Goal: Task Accomplishment & Management: Complete application form

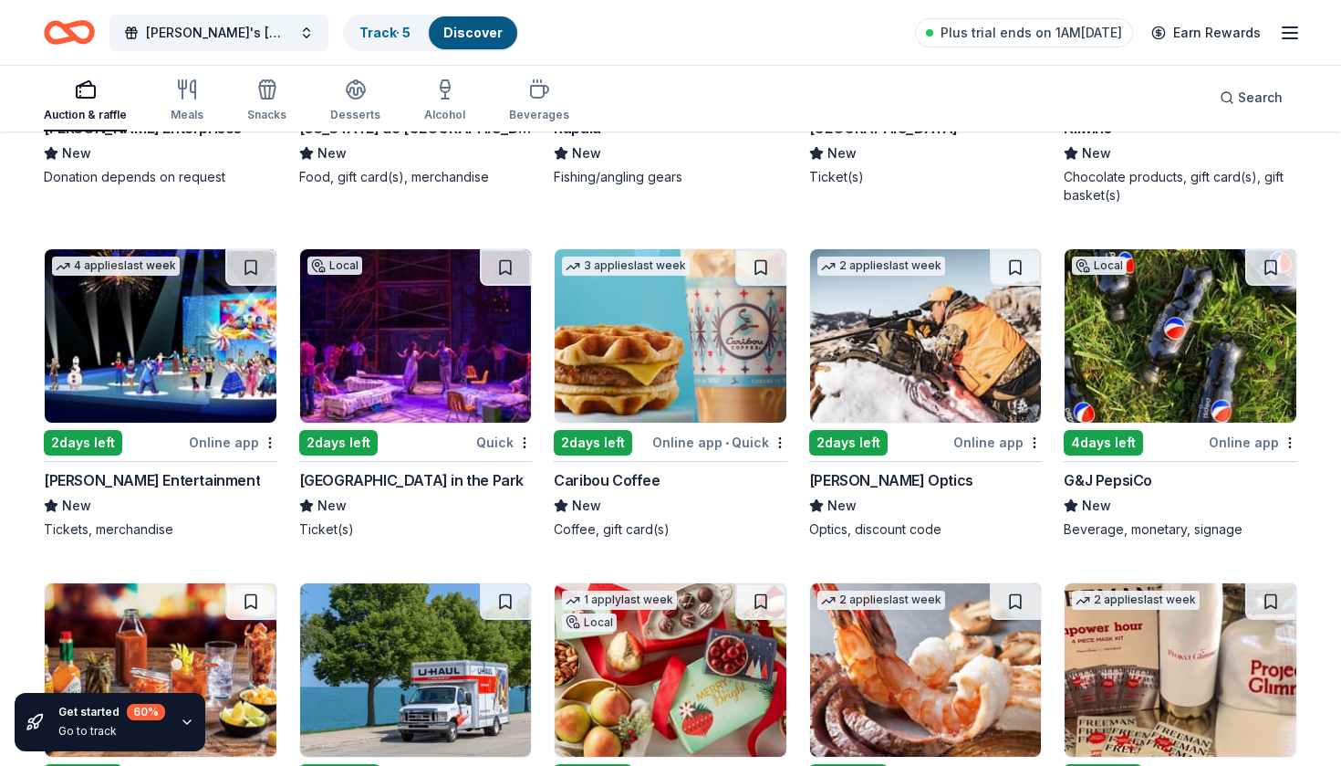
scroll to position [6716, 0]
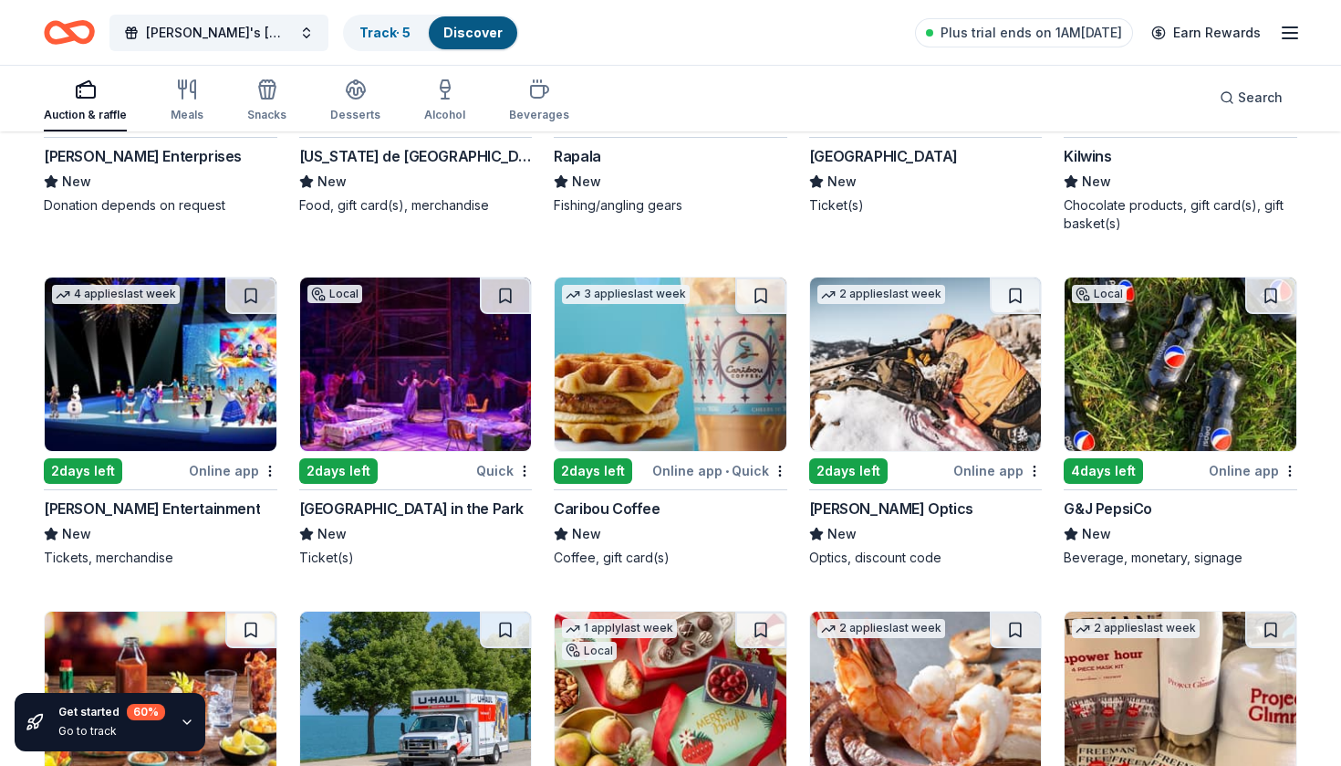
click at [1165, 339] on img at bounding box center [1181, 363] width 232 height 173
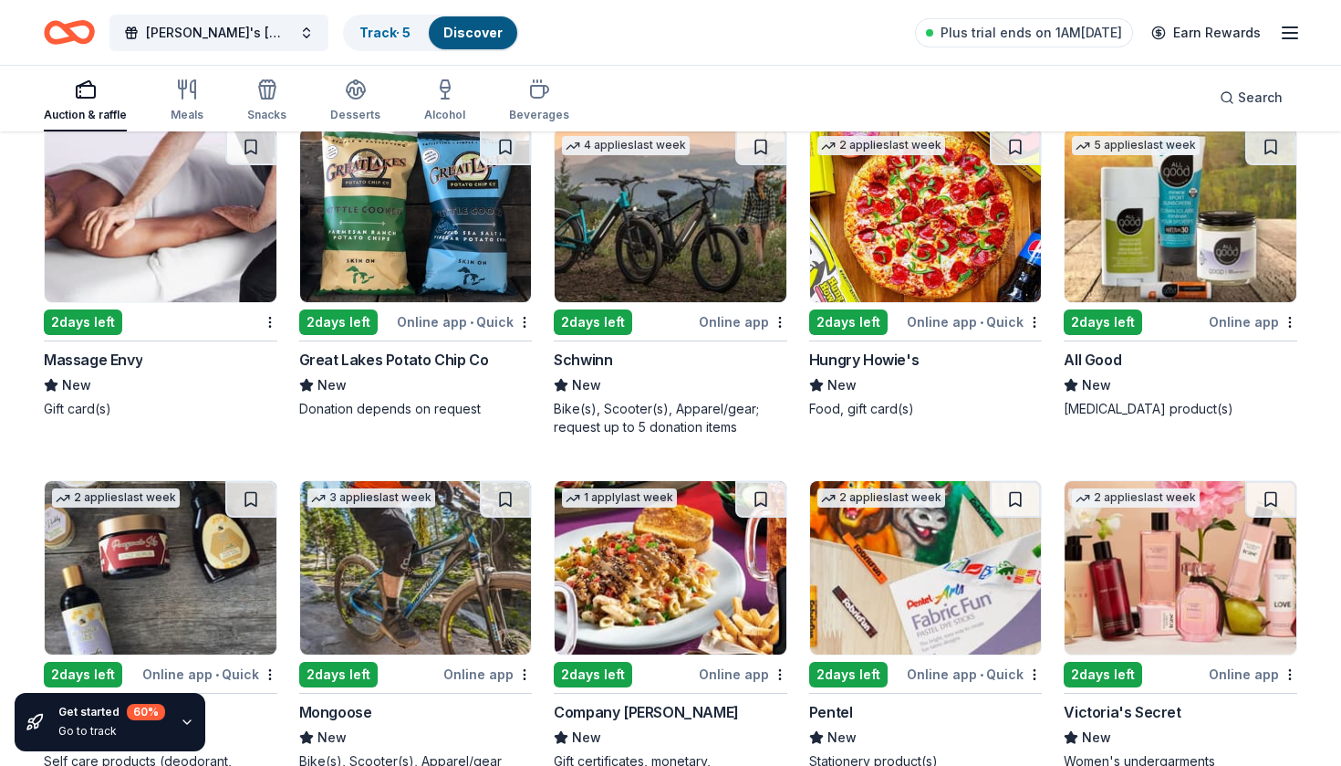
scroll to position [10984, 0]
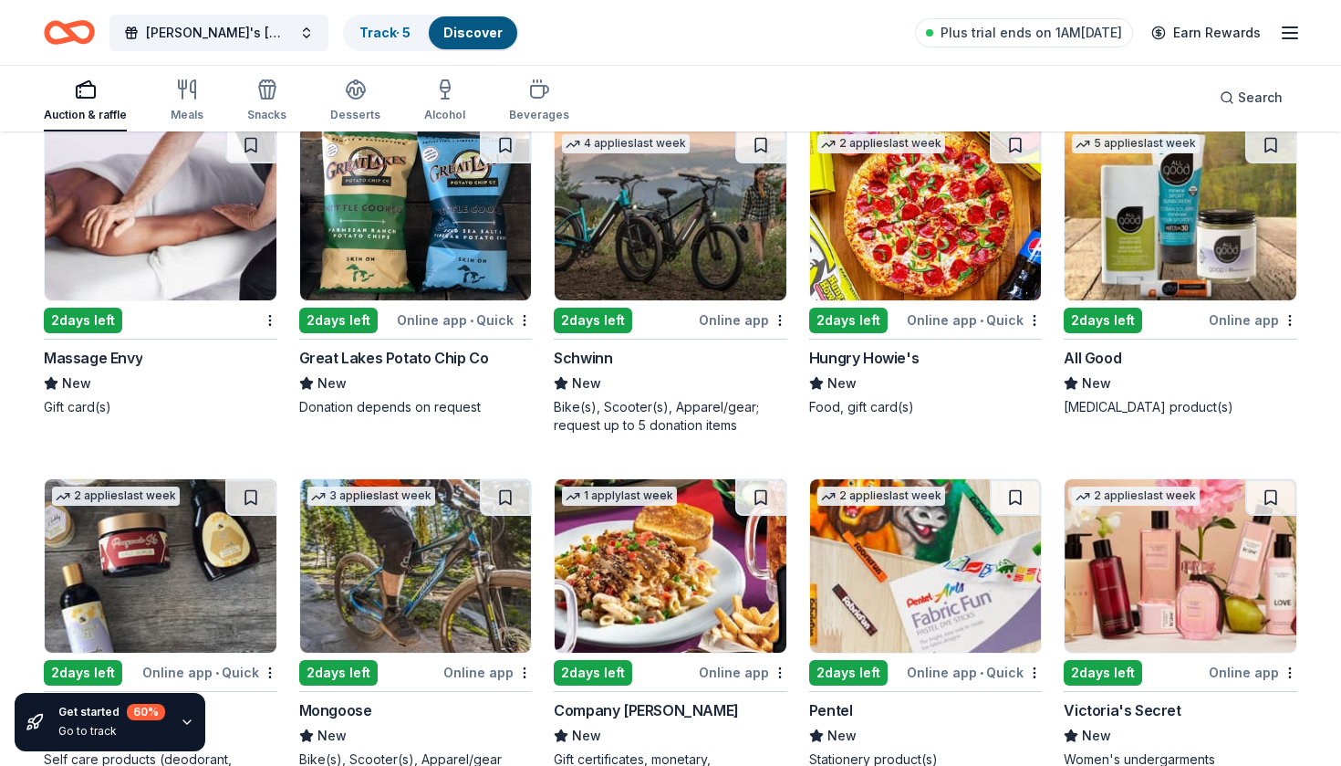
click at [204, 248] on img at bounding box center [161, 213] width 232 height 173
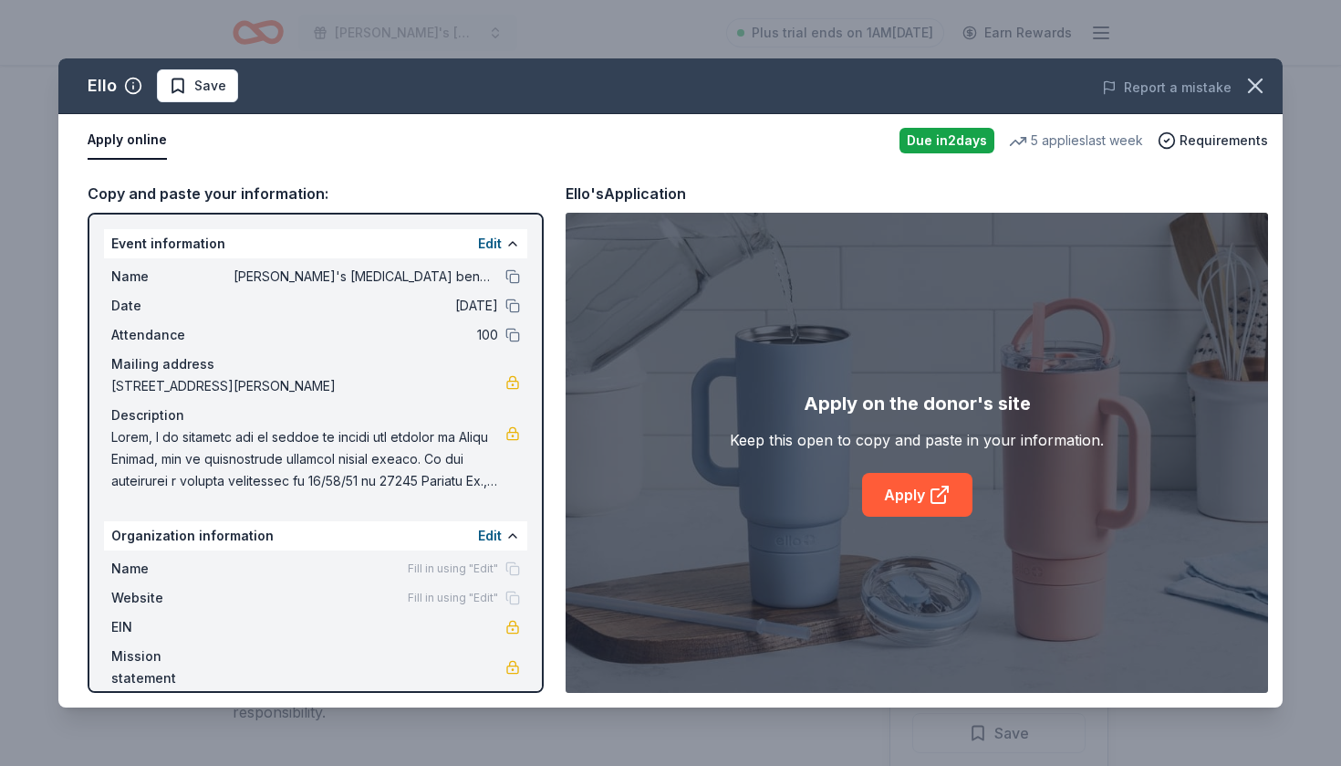
scroll to position [337, 0]
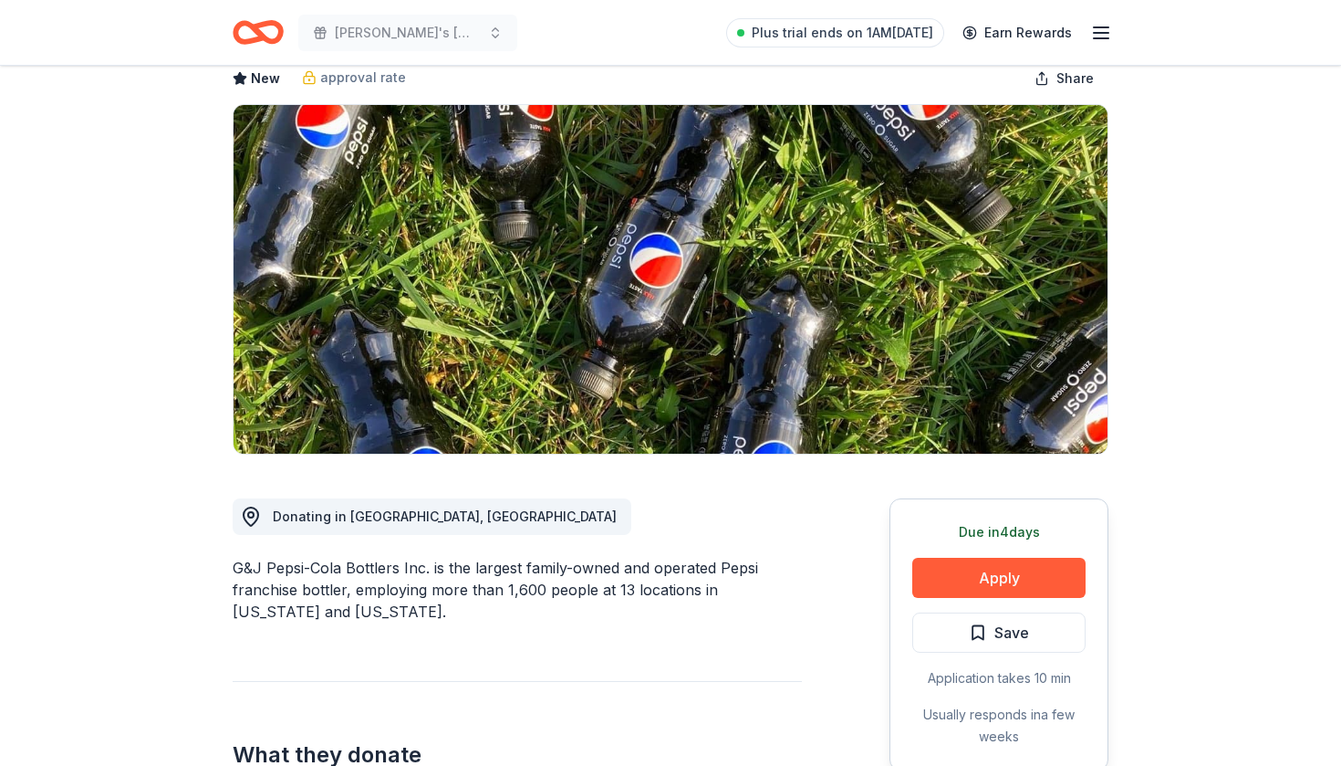
scroll to position [89, 0]
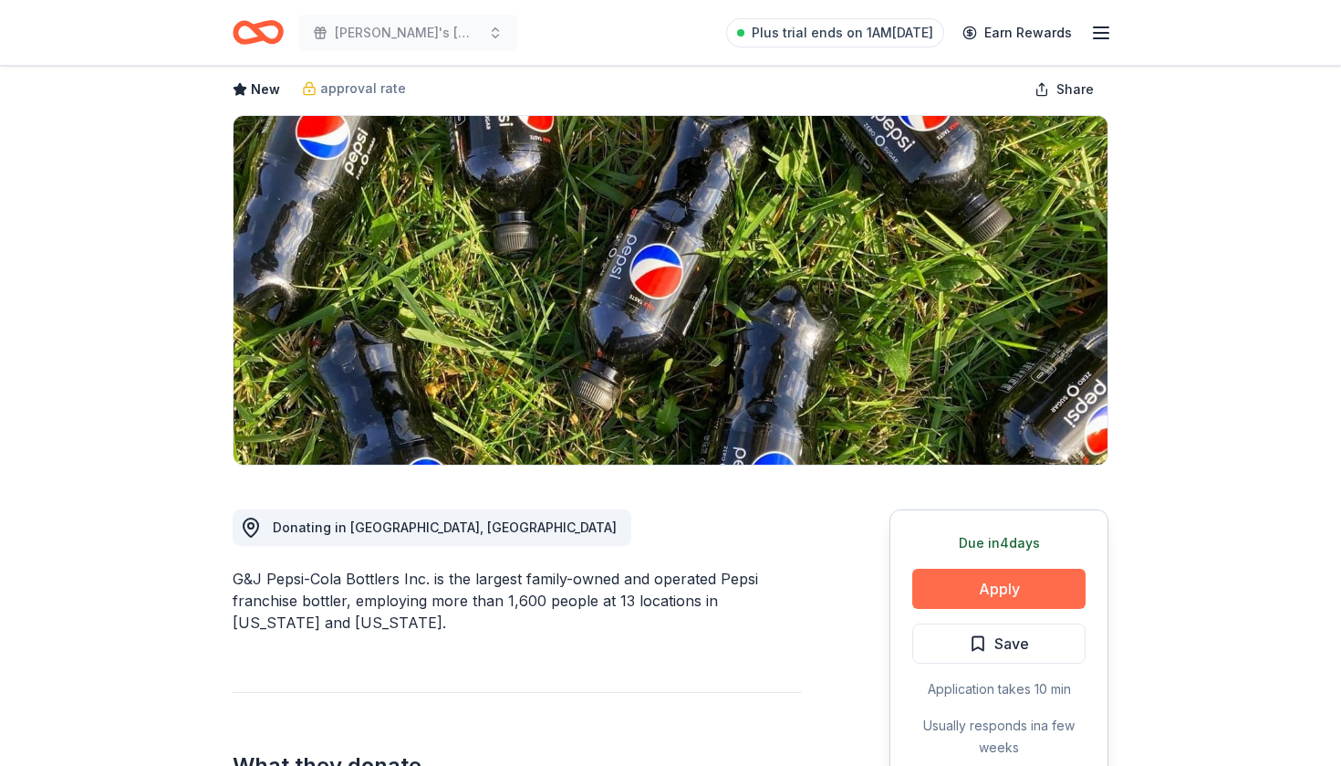
click at [997, 577] on button "Apply" at bounding box center [999, 589] width 173 height 40
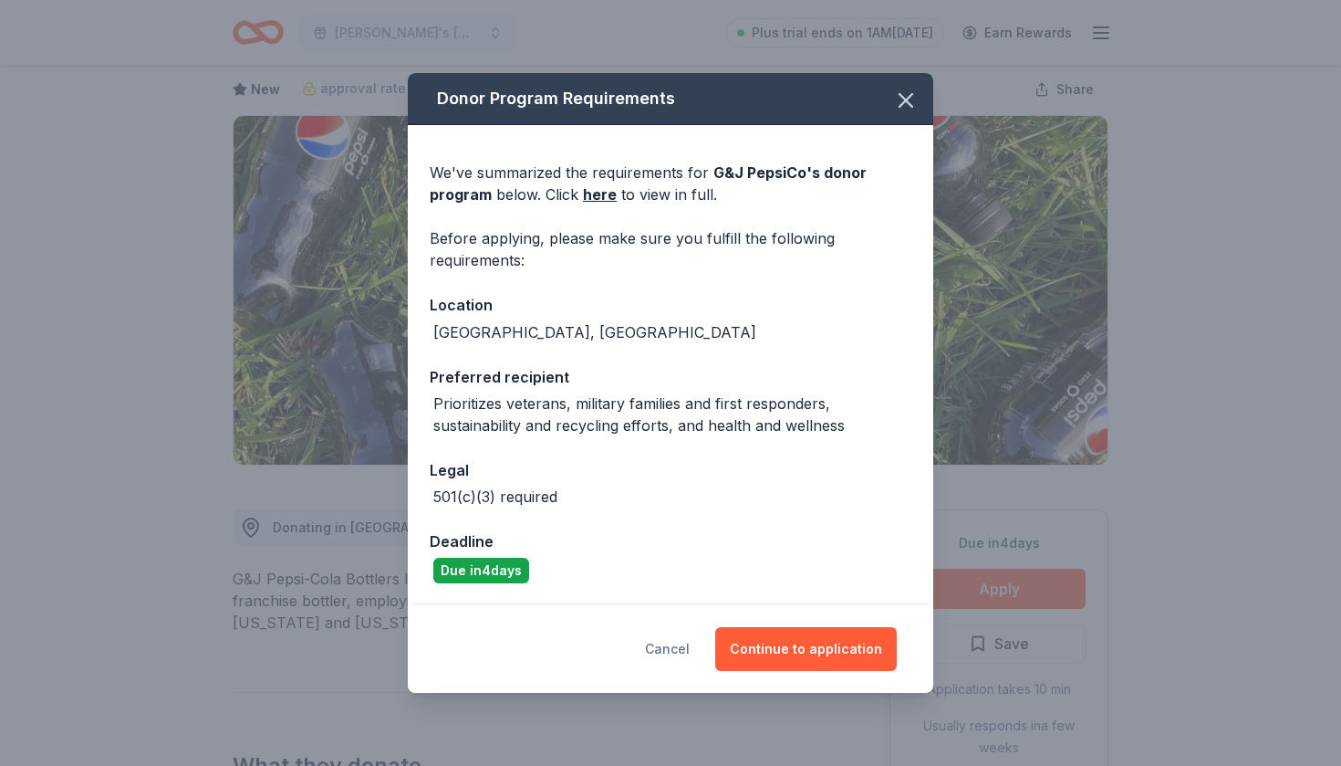
click at [669, 652] on button "Cancel" at bounding box center [667, 649] width 45 height 44
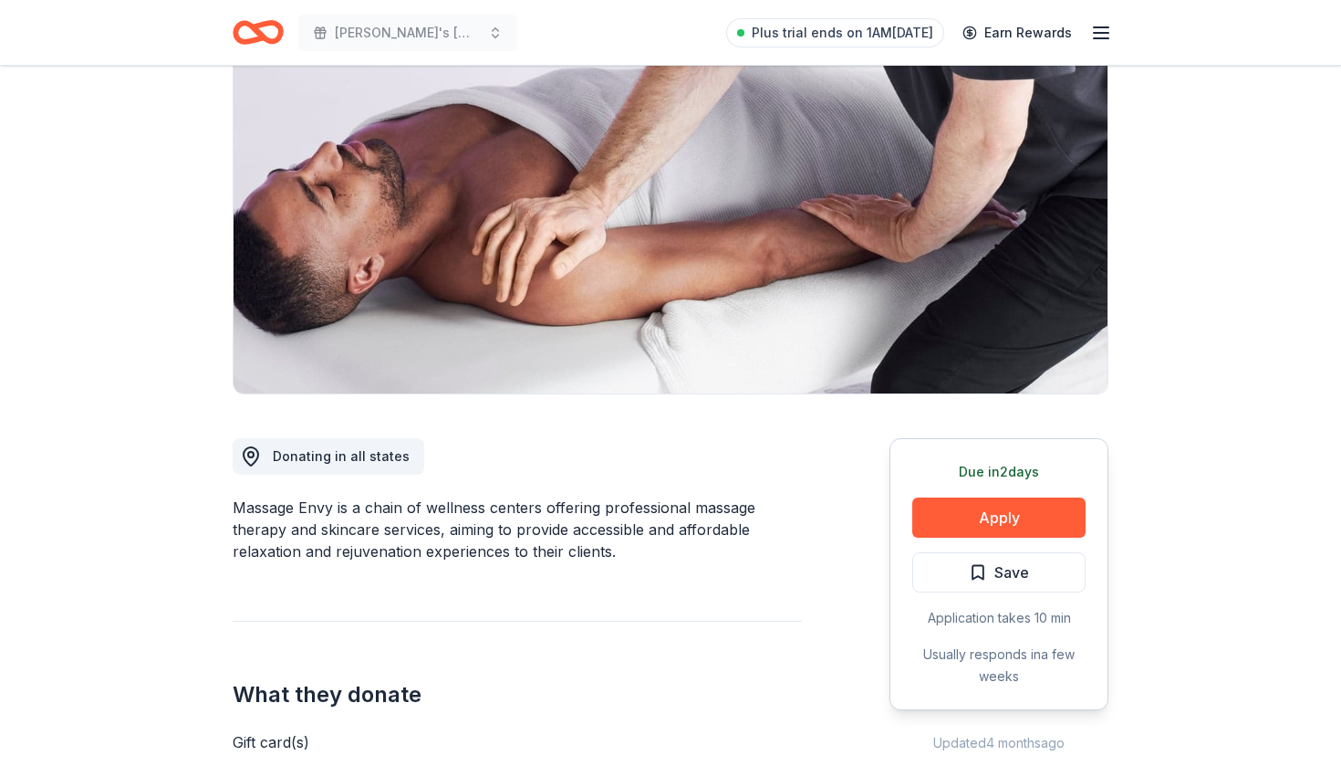
scroll to position [166, 0]
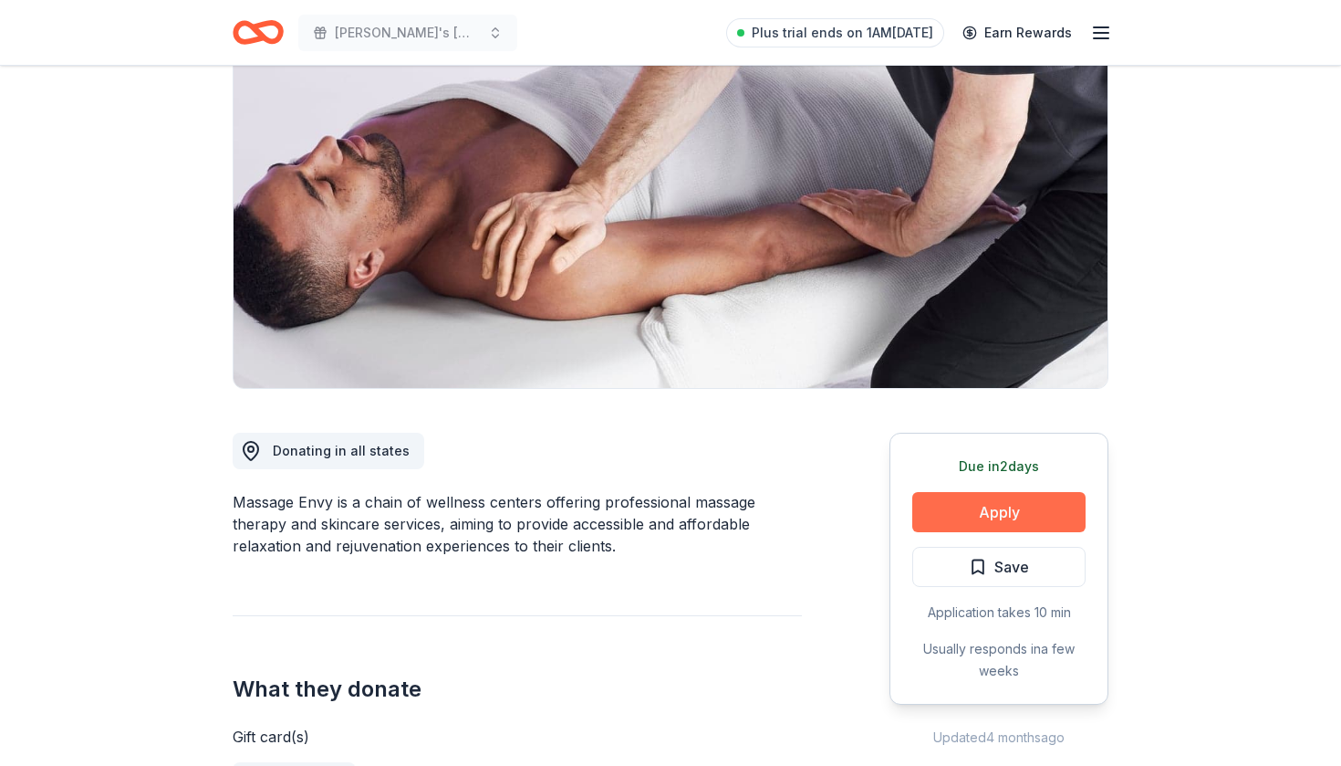
click at [1009, 511] on button "Apply" at bounding box center [999, 512] width 173 height 40
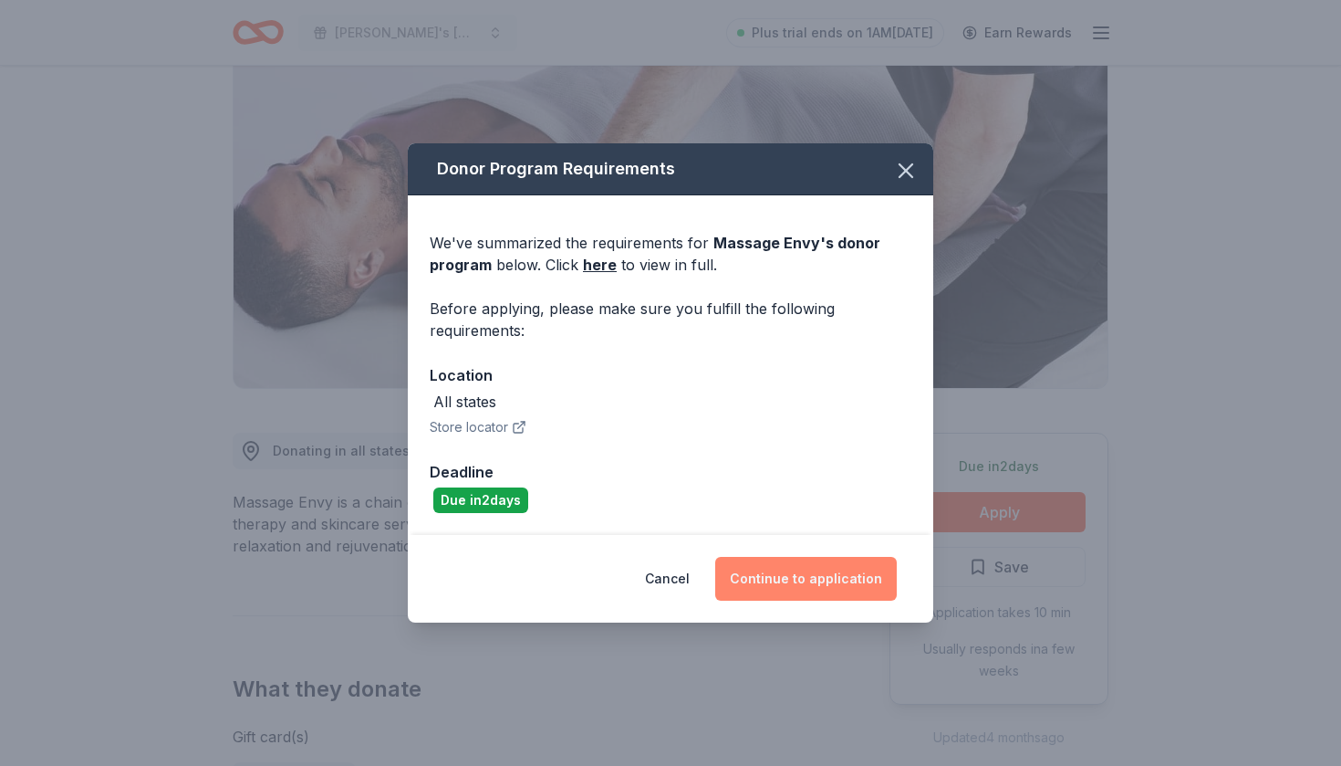
click at [761, 570] on button "Continue to application" at bounding box center [806, 579] width 182 height 44
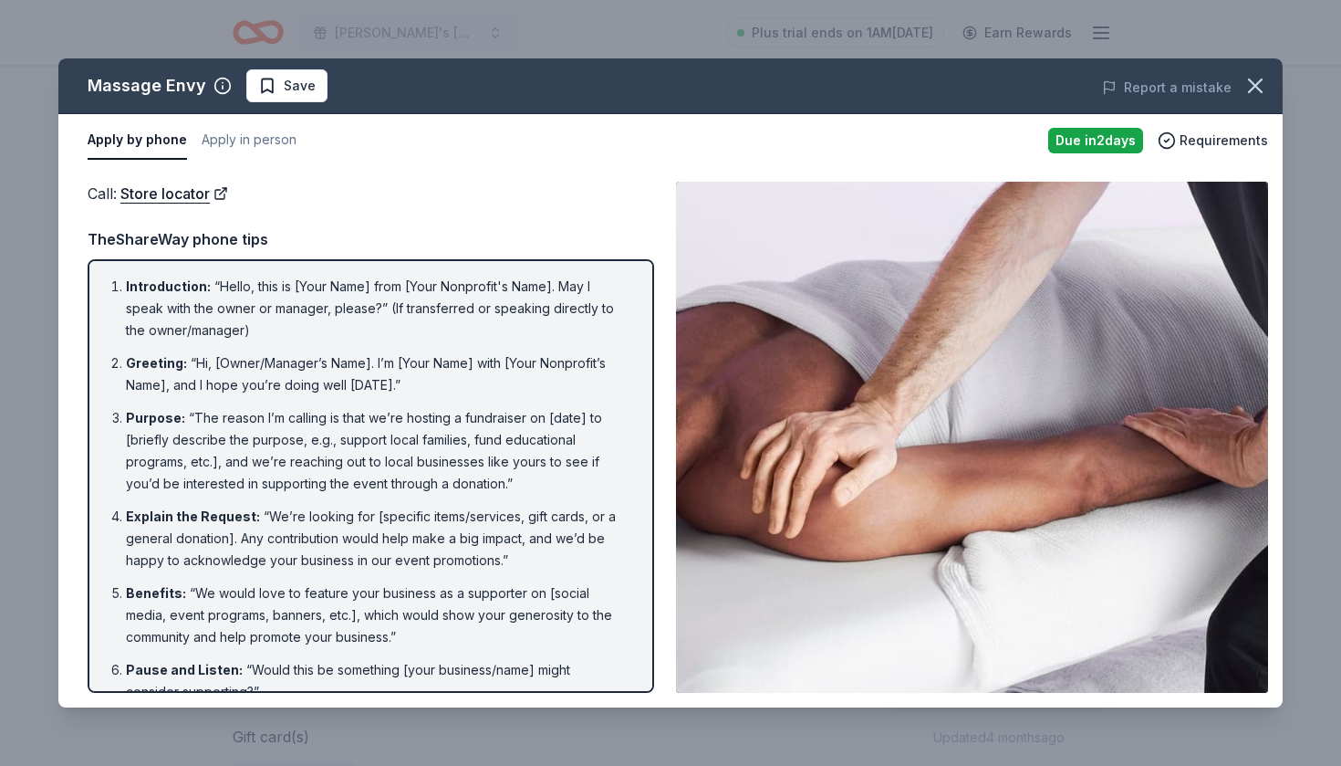
scroll to position [0, 0]
click at [174, 201] on link "Store locator" at bounding box center [174, 194] width 108 height 24
